Goal: Entertainment & Leisure: Consume media (video, audio)

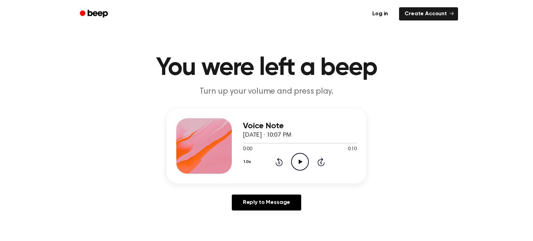
click at [295, 159] on icon "Play Audio" at bounding box center [300, 162] width 18 height 18
click at [302, 168] on icon "Play Audio" at bounding box center [300, 162] width 18 height 18
click at [301, 163] on icon "Play Audio" at bounding box center [300, 162] width 18 height 18
click at [298, 166] on icon "Play Audio" at bounding box center [300, 162] width 18 height 18
click at [300, 160] on icon "Play Audio" at bounding box center [300, 162] width 18 height 18
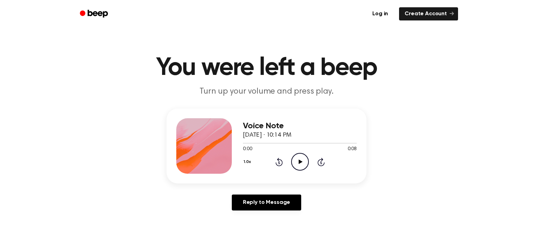
click at [301, 168] on icon "Play Audio" at bounding box center [300, 162] width 18 height 18
click at [281, 151] on div "0:00 0:07" at bounding box center [300, 149] width 114 height 7
click at [305, 167] on icon "Play Audio" at bounding box center [300, 162] width 18 height 18
click at [296, 159] on icon "Play Audio" at bounding box center [300, 162] width 18 height 18
click at [306, 161] on icon "Play Audio" at bounding box center [300, 162] width 18 height 18
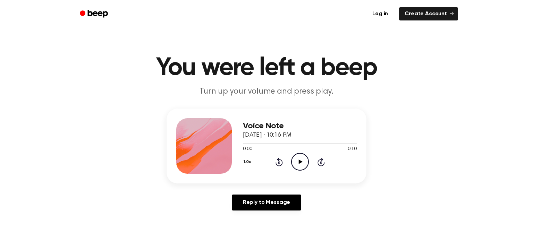
click at [298, 165] on icon "Play Audio" at bounding box center [300, 162] width 18 height 18
click at [311, 156] on div "1.0x Rewind 5 seconds Play Audio Skip 5 seconds" at bounding box center [300, 162] width 114 height 18
click at [303, 159] on icon "Play Audio" at bounding box center [300, 162] width 18 height 18
click at [300, 161] on icon at bounding box center [300, 162] width 4 height 5
